Goal: Task Accomplishment & Management: Use online tool/utility

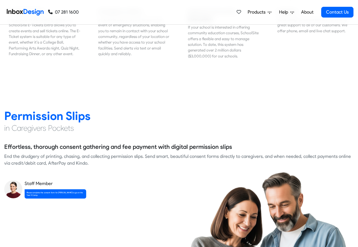
scroll to position [816, 0]
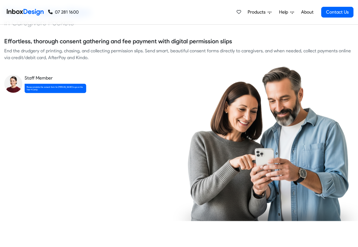
checkbox input "true"
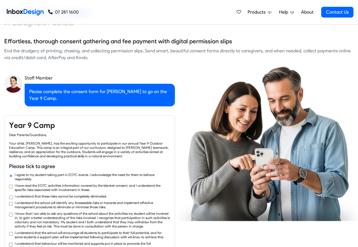
checkbox input "true"
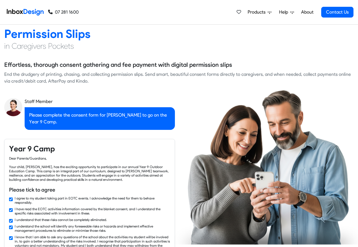
checkbox input "false"
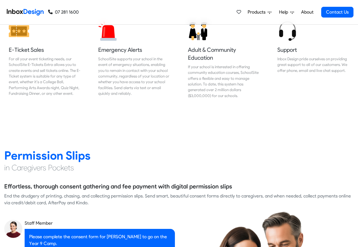
checkbox input "false"
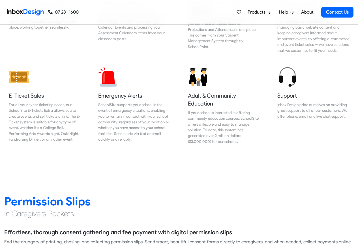
checkbox input "false"
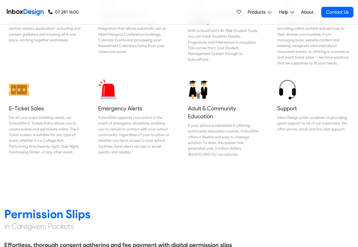
checkbox input "false"
